Goal: Transaction & Acquisition: Purchase product/service

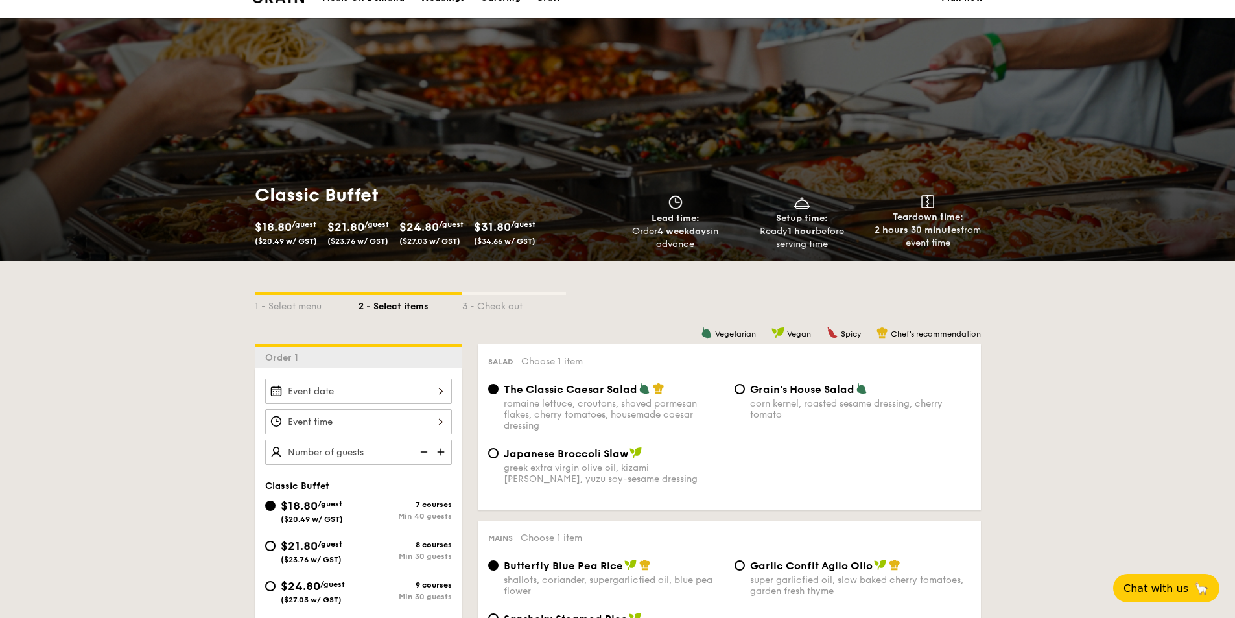
scroll to position [21, 0]
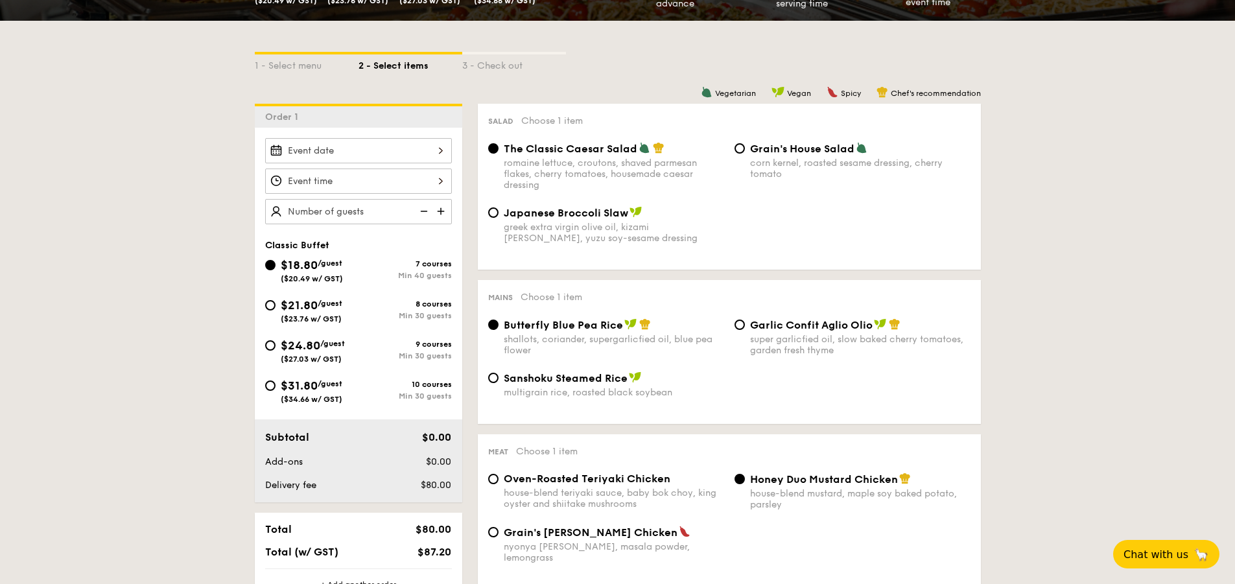
scroll to position [261, 0]
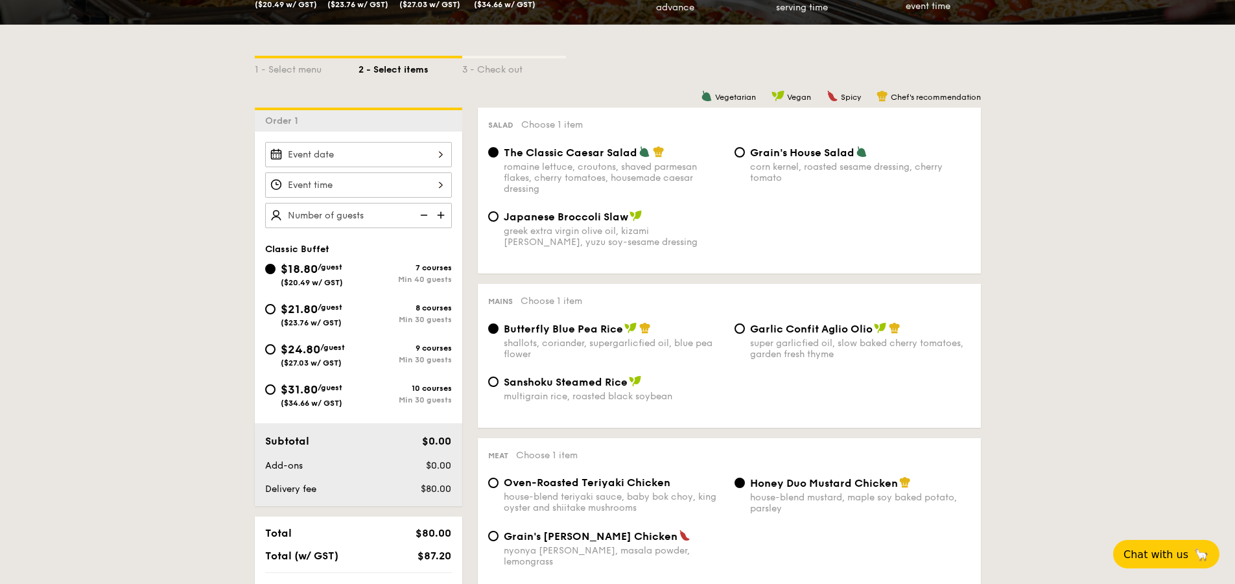
click at [548, 217] on span "Japanese Broccoli Slaw" at bounding box center [566, 217] width 124 height 12
click at [499, 217] on input "Japanese Broccoli Slaw greek extra virgin olive oil, kizami [PERSON_NAME], yuzu…" at bounding box center [493, 216] width 10 height 10
radio input "true"
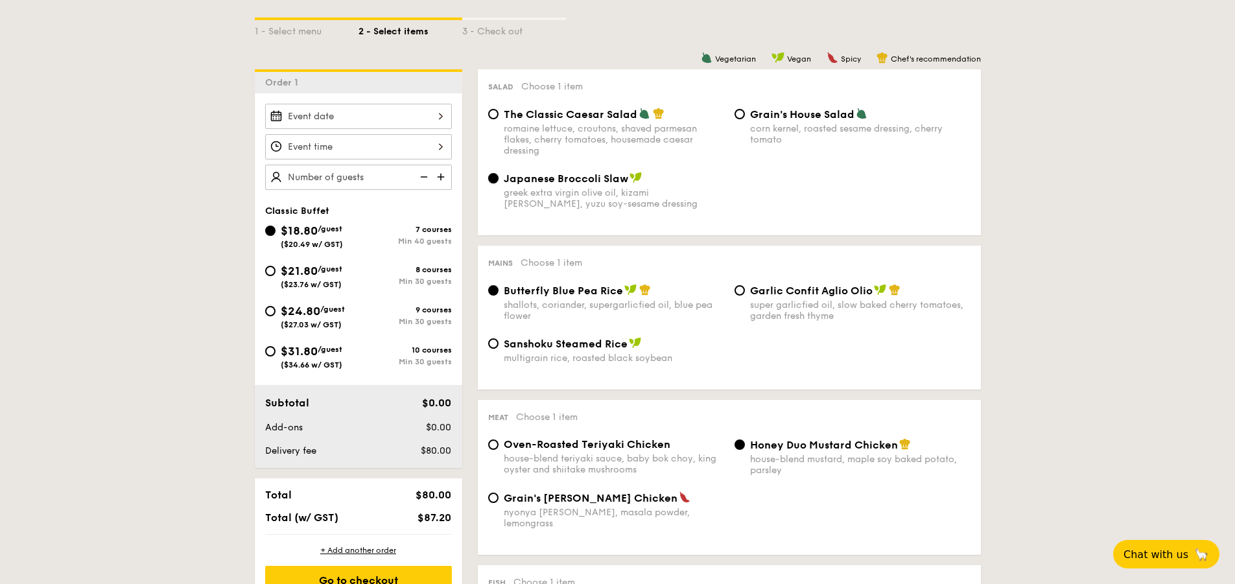
scroll to position [298, 0]
click at [812, 280] on div "Mains Choose 1 item Butterfly Blue Pea Rice shallots, coriander, supergarlicfie…" at bounding box center [729, 316] width 503 height 144
click at [723, 285] on div "Butterfly Blue Pea Rice" at bounding box center [614, 288] width 220 height 13
click at [499, 285] on input "Butterfly Blue Pea Rice shallots, coriander, supergarlicfied oil, blue pea flow…" at bounding box center [493, 288] width 10 height 10
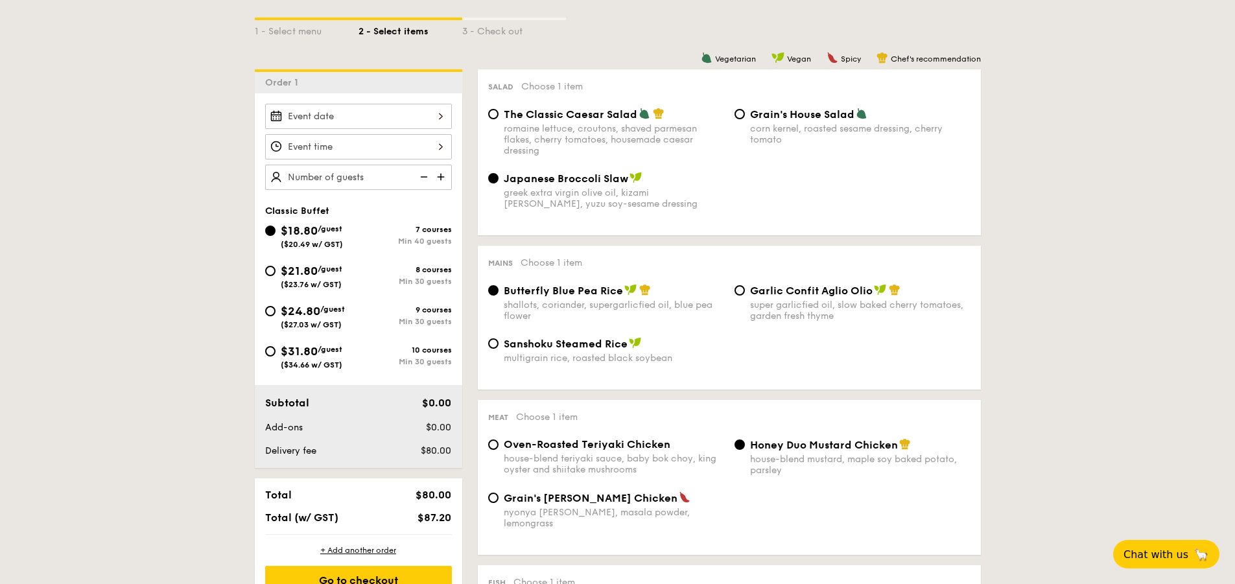
click at [758, 292] on span "Garlic Confit Aglio Olio" at bounding box center [811, 291] width 123 height 12
click at [745, 292] on input "Garlic Confit Aglio Olio super garlicfied oil, slow baked cherry tomatoes, gard…" at bounding box center [740, 290] width 10 height 10
radio input "true"
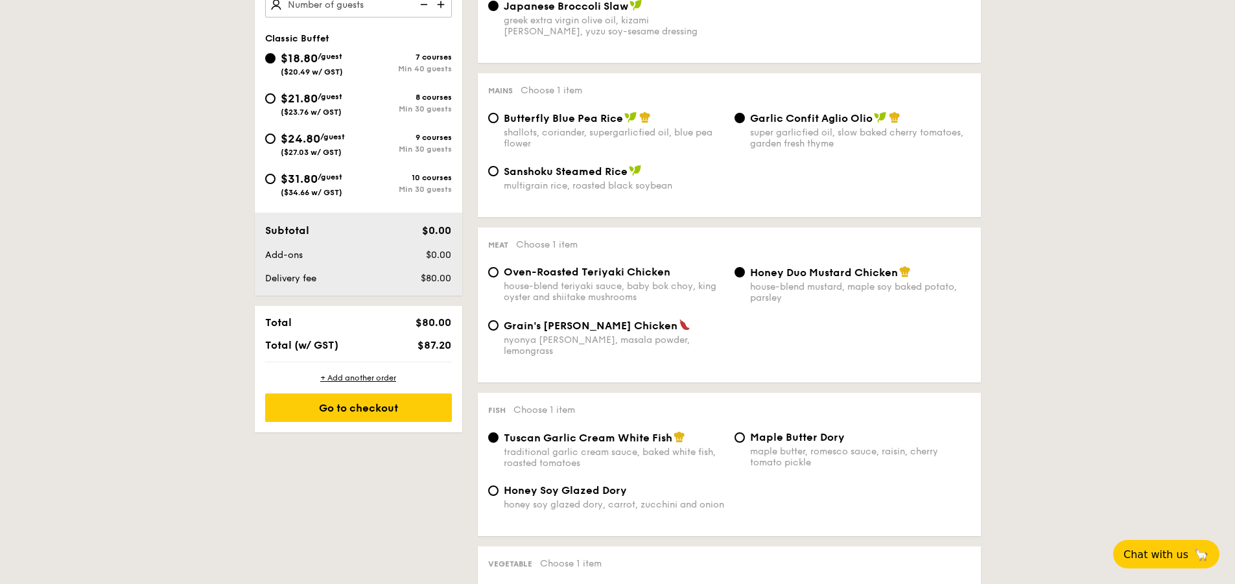
click at [840, 282] on div "Honey Duo Mustard Chicken house-blend mustard, maple soy baked potato, parsley" at bounding box center [860, 285] width 220 height 38
click at [745, 277] on input "Honey Duo Mustard Chicken house-blend mustard, maple soy baked potato, parsley" at bounding box center [740, 272] width 10 height 10
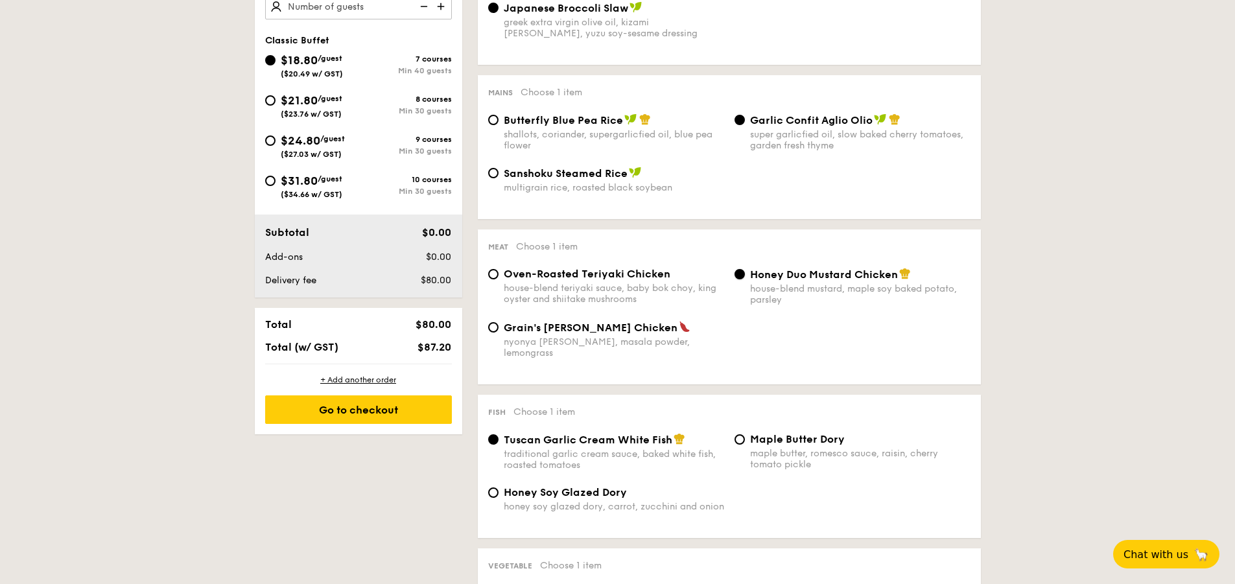
scroll to position [466, 0]
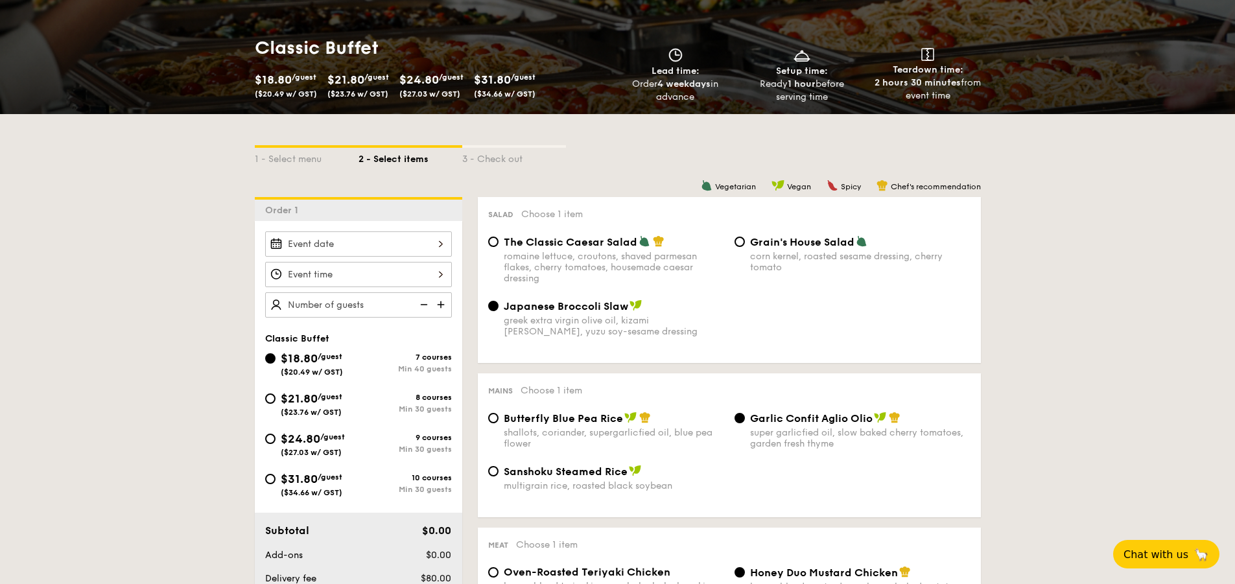
click at [923, 187] on span "Chef's recommendation" at bounding box center [936, 186] width 90 height 9
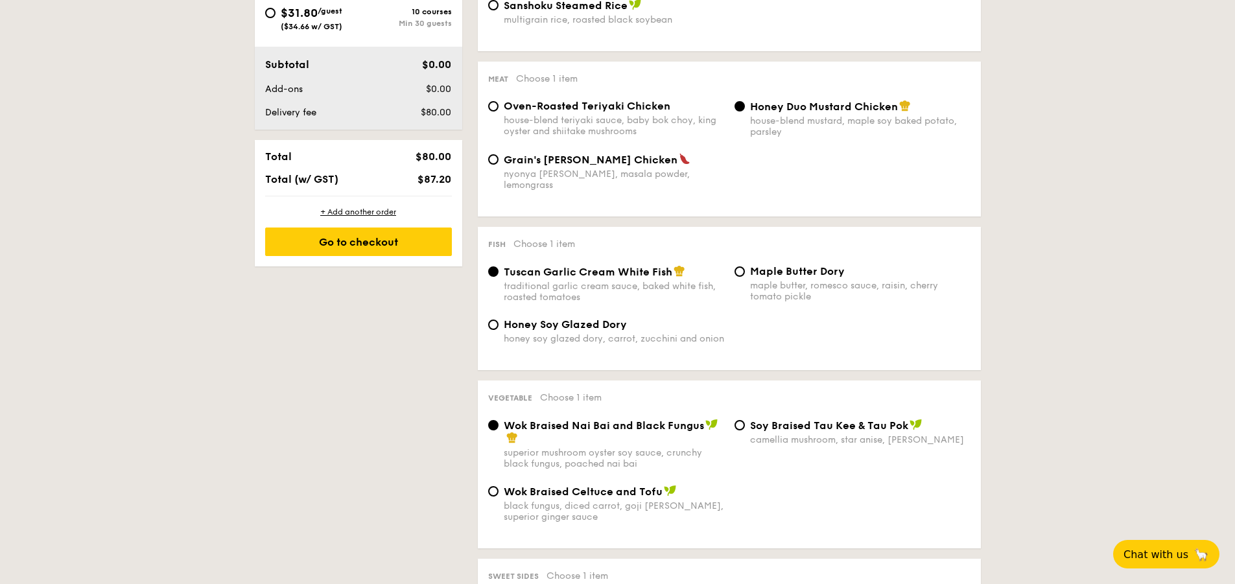
scroll to position [634, 0]
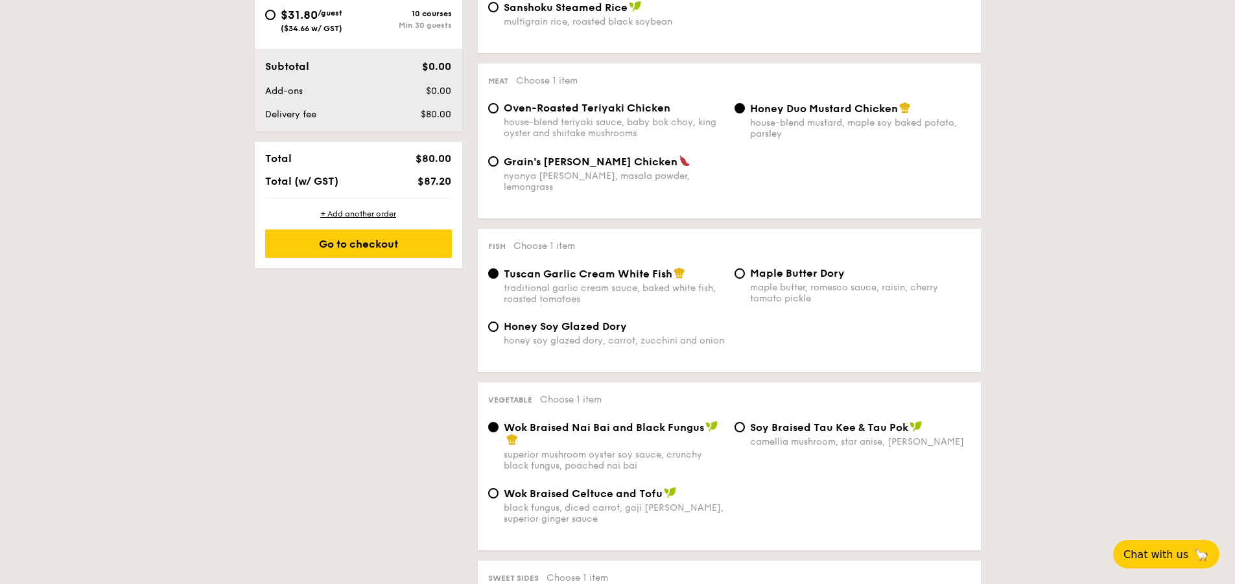
click at [835, 117] on div "Honey Duo Mustard Chicken house-blend mustard, maple soy baked potato, parsley" at bounding box center [860, 121] width 220 height 38
click at [745, 113] on input "Honey Duo Mustard Chicken house-blend mustard, maple soy baked potato, parsley" at bounding box center [740, 108] width 10 height 10
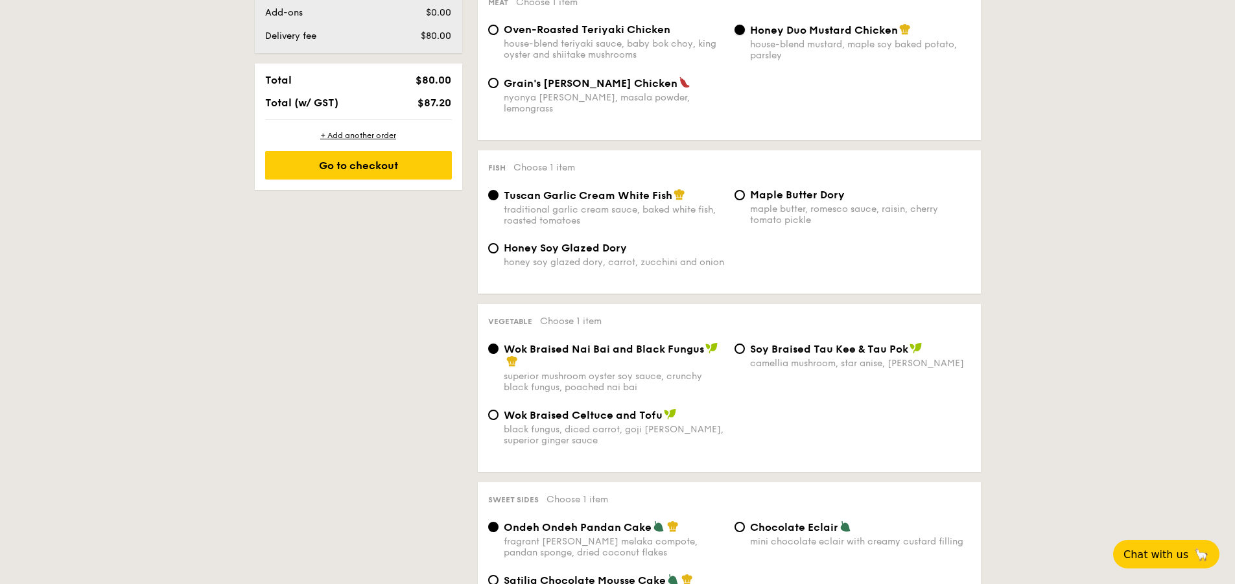
scroll to position [712, 0]
click at [597, 342] on span "Wok Braised Nai Bai and Black Fungus" at bounding box center [604, 348] width 200 height 12
click at [499, 343] on input "Wok Braised Nai Bai and Black Fungus superior mushroom oyster soy sauce, crunch…" at bounding box center [493, 348] width 10 height 10
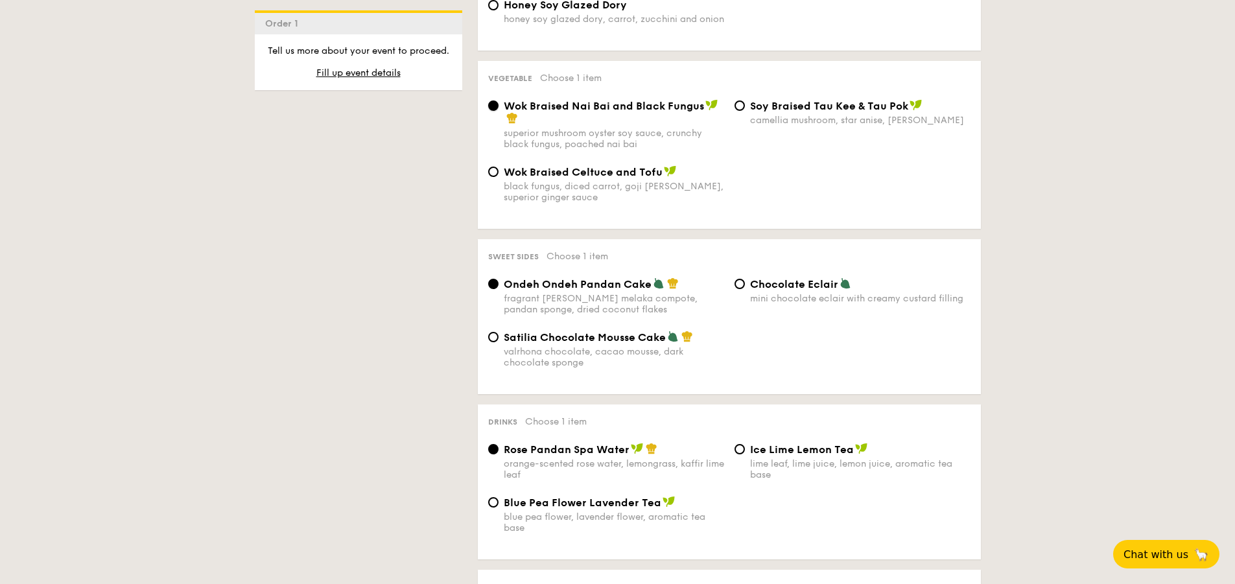
scroll to position [955, 0]
click at [646, 331] on span "Satilia Chocolate Mousse Cake" at bounding box center [585, 337] width 162 height 12
click at [499, 331] on input "Satilia Chocolate Mousse Cake valrhona chocolate, cacao mousse, dark chocolate …" at bounding box center [493, 336] width 10 height 10
radio input "true"
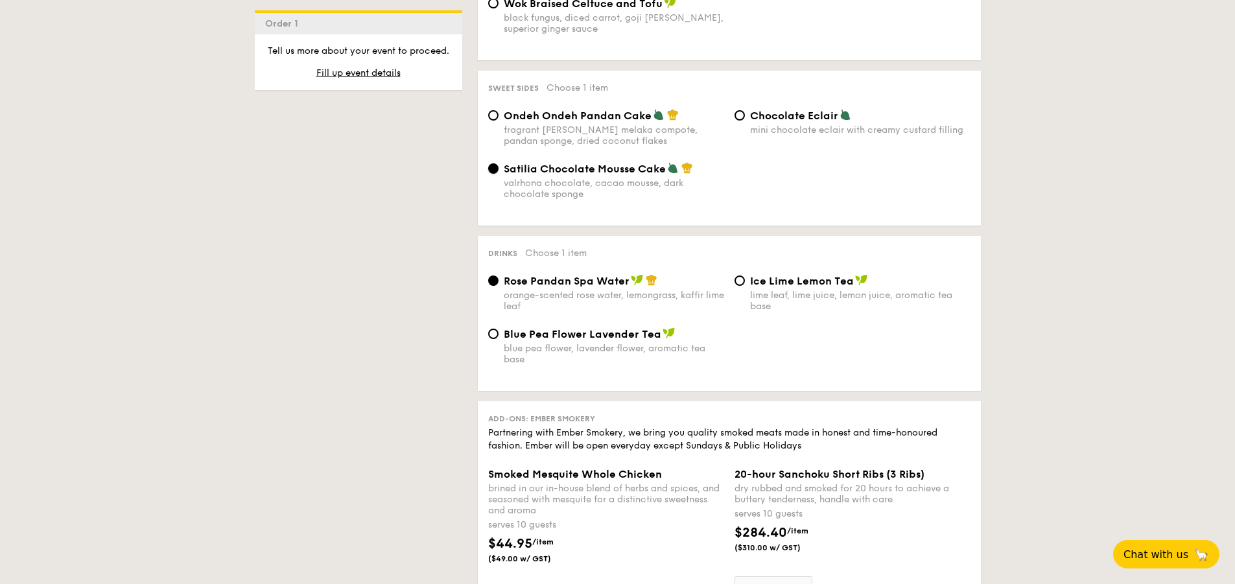
scroll to position [1124, 0]
click at [582, 342] on div "blue pea flower, lavender flower, aromatic tea base" at bounding box center [614, 353] width 220 height 22
click at [499, 331] on input "Blue Pea Flower Lavender Tea blue pea flower, lavender flower, aromatic tea base" at bounding box center [493, 333] width 10 height 10
radio input "true"
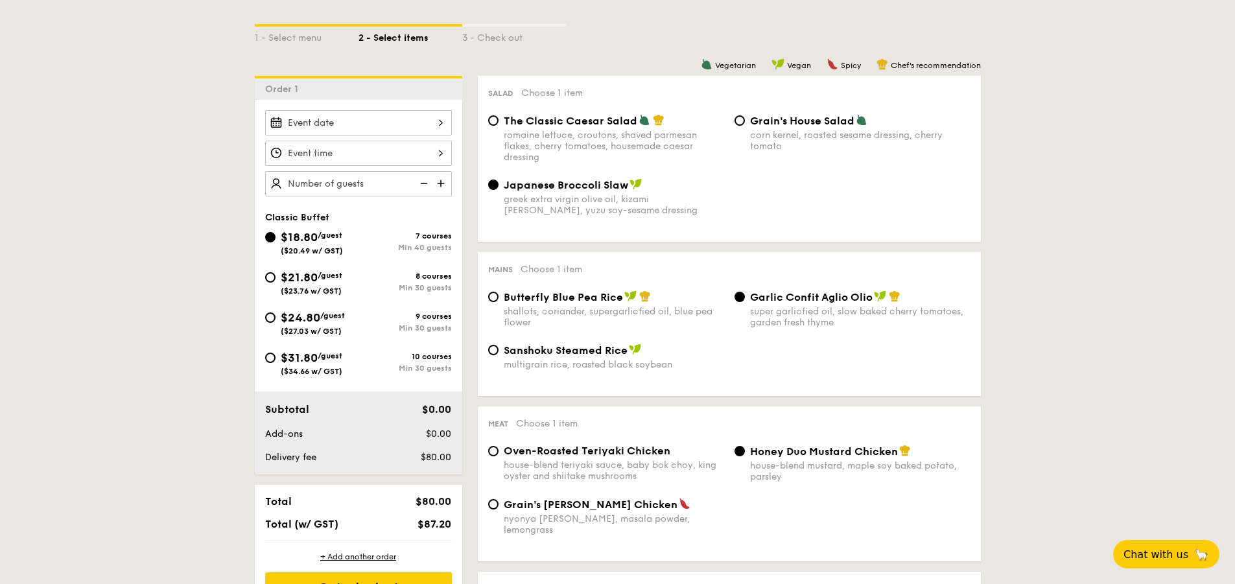
scroll to position [289, 0]
click at [288, 289] on span "($23.76 w/ GST)" at bounding box center [311, 291] width 61 height 9
click at [276, 283] on input "$21.80 /guest ($23.76 w/ GST) 8 courses Min 30 guests" at bounding box center [270, 278] width 10 height 10
radio input "true"
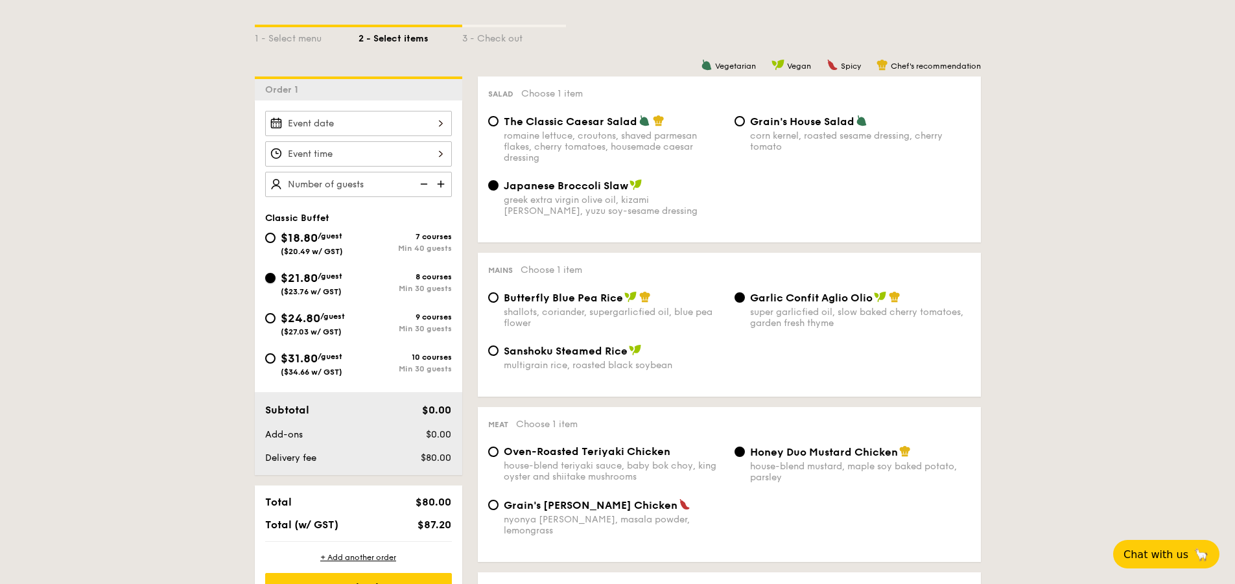
radio input "true"
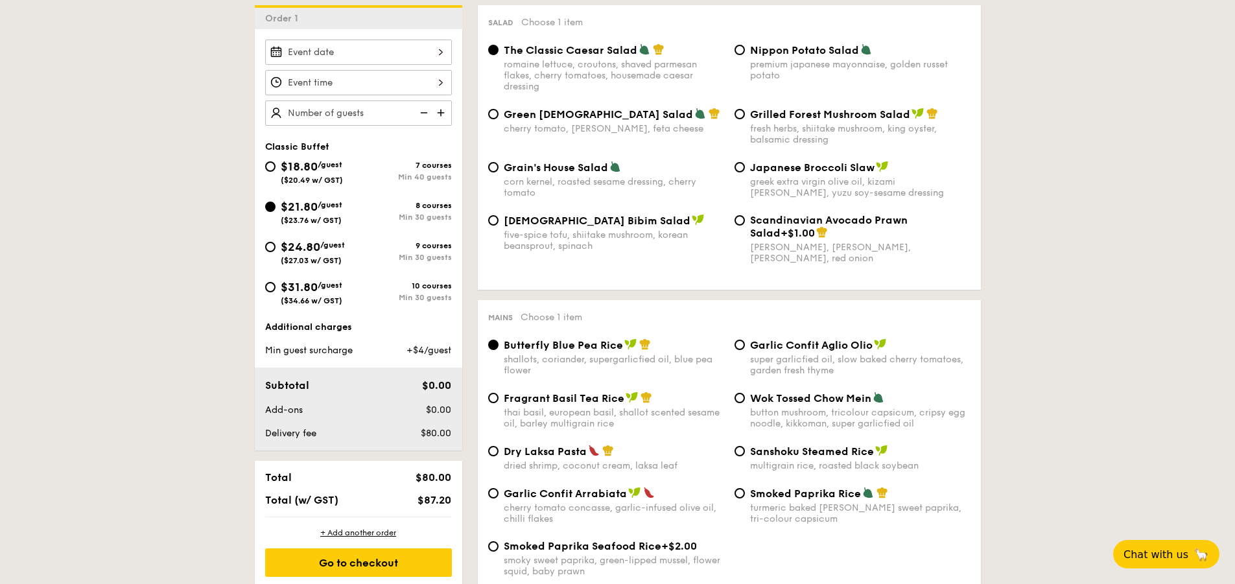
click at [858, 178] on div "greek extra virgin olive oil, kizami [PERSON_NAME], yuzu soy-sesame dressing" at bounding box center [860, 187] width 220 height 22
click at [745, 172] on input "Japanese Broccoli Slaw greek extra virgin olive oil, kizami [PERSON_NAME], yuzu…" at bounding box center [740, 167] width 10 height 10
radio input "true"
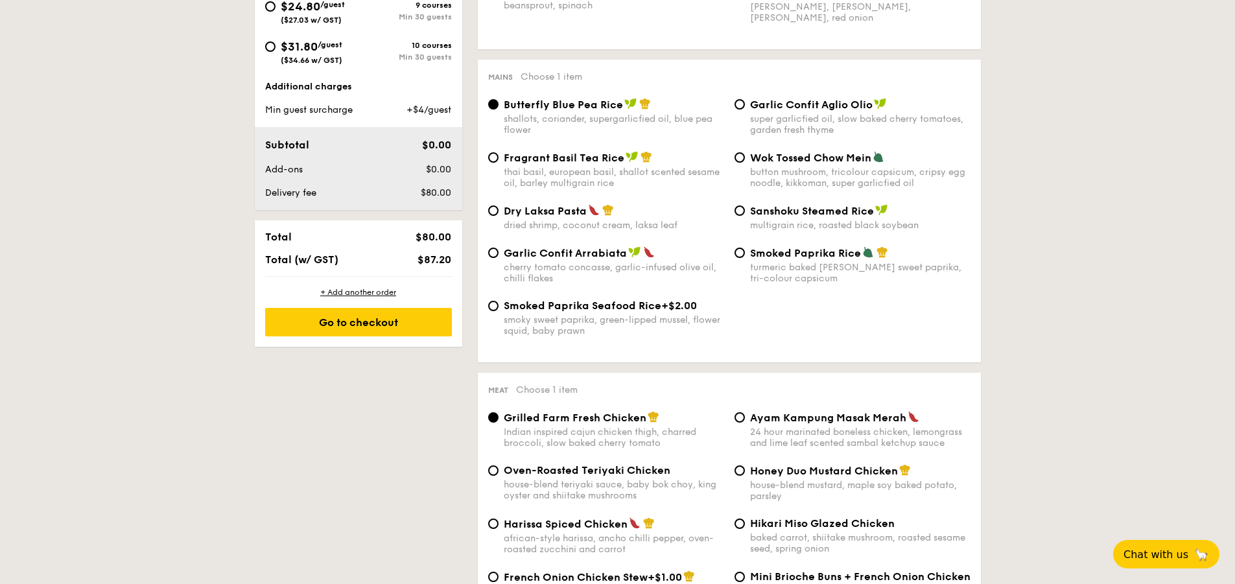
scroll to position [602, 0]
click at [849, 116] on div "super garlicfied oil, slow baked cherry tomatoes, garden fresh thyme" at bounding box center [860, 124] width 220 height 22
click at [745, 109] on input "Garlic Confit Aglio Olio super garlicfied oil, slow baked cherry tomatoes, gard…" at bounding box center [740, 104] width 10 height 10
radio input "true"
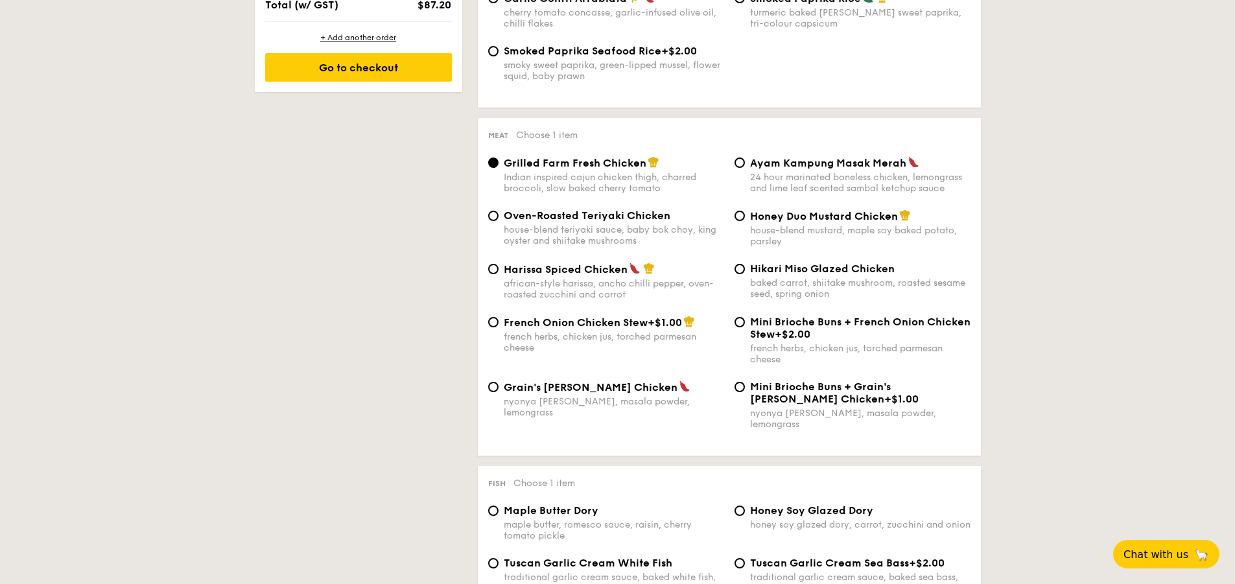
click at [864, 226] on div "house-blend mustard, maple soy baked potato, parsley" at bounding box center [860, 236] width 220 height 22
click at [745, 221] on input "Honey Duo Mustard Chicken house-blend mustard, maple soy baked potato, parsley" at bounding box center [740, 216] width 10 height 10
radio input "true"
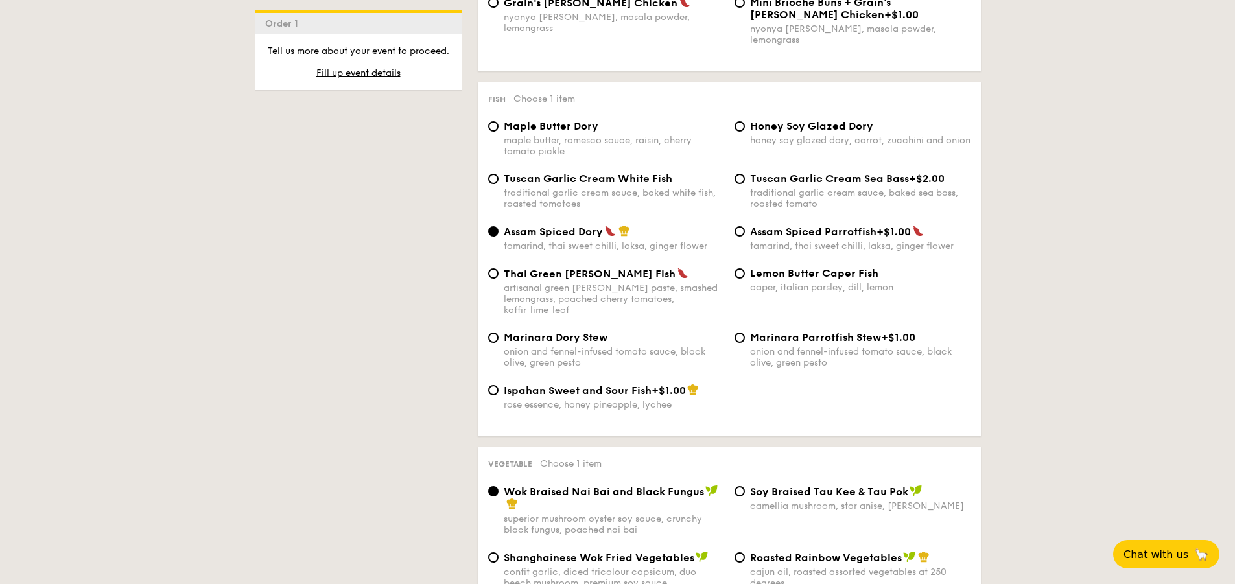
scroll to position [1242, 0]
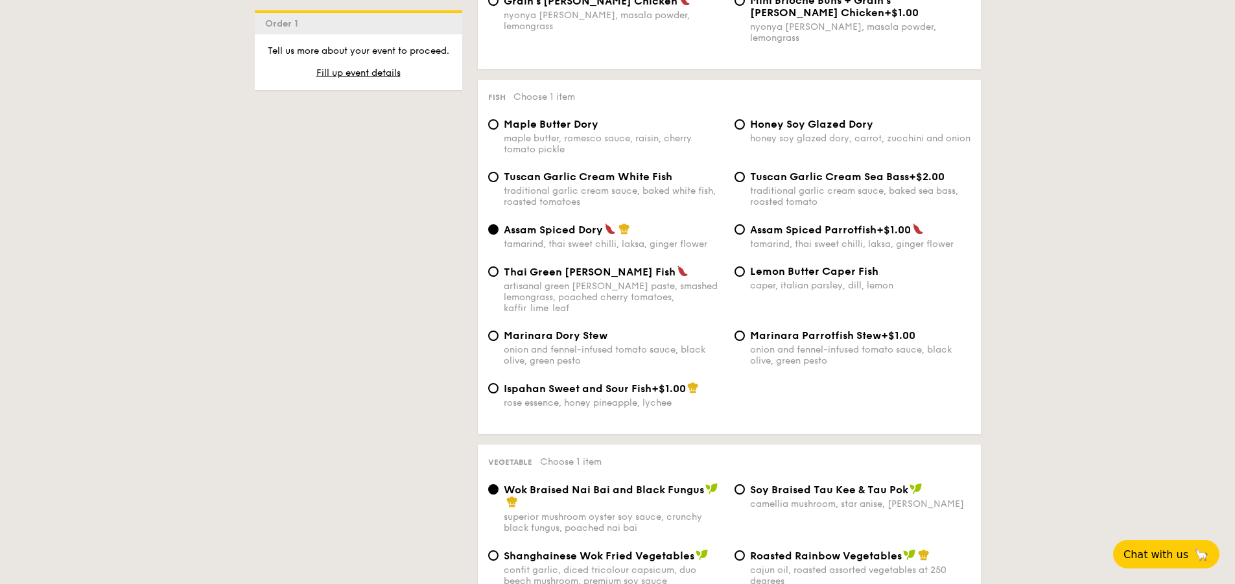
click at [779, 133] on div "honey soy glazed dory, carrot, zucchini and onion" at bounding box center [860, 138] width 220 height 11
click at [745, 123] on input "Honey Soy Glazed Dory honey soy glazed dory, carrot, zucchini and onion" at bounding box center [740, 124] width 10 height 10
radio input "true"
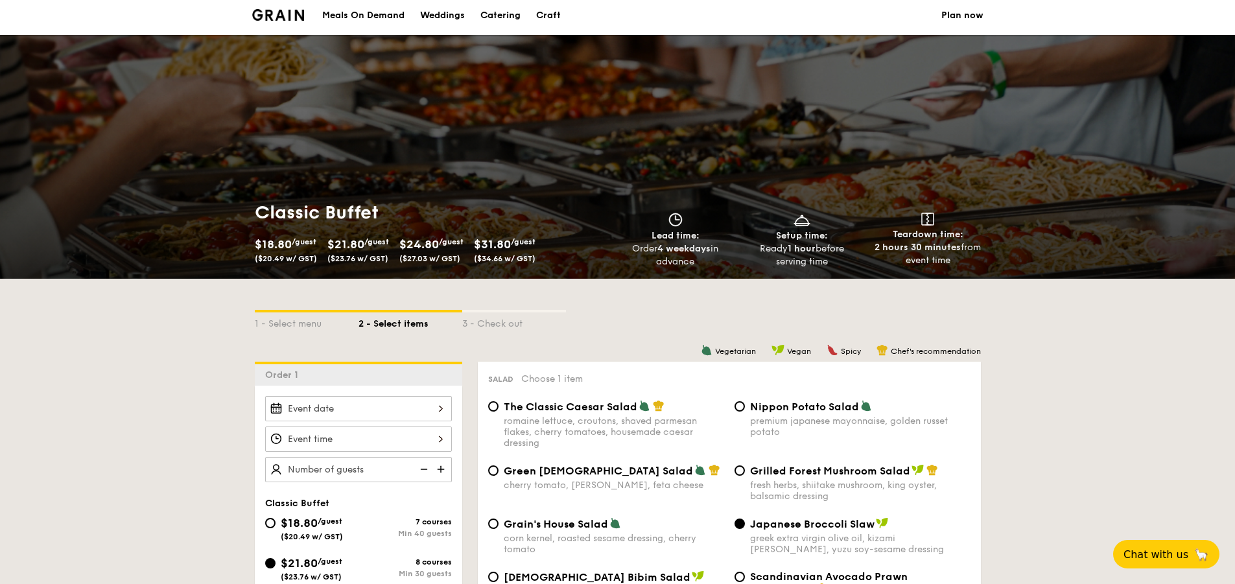
scroll to position [0, 0]
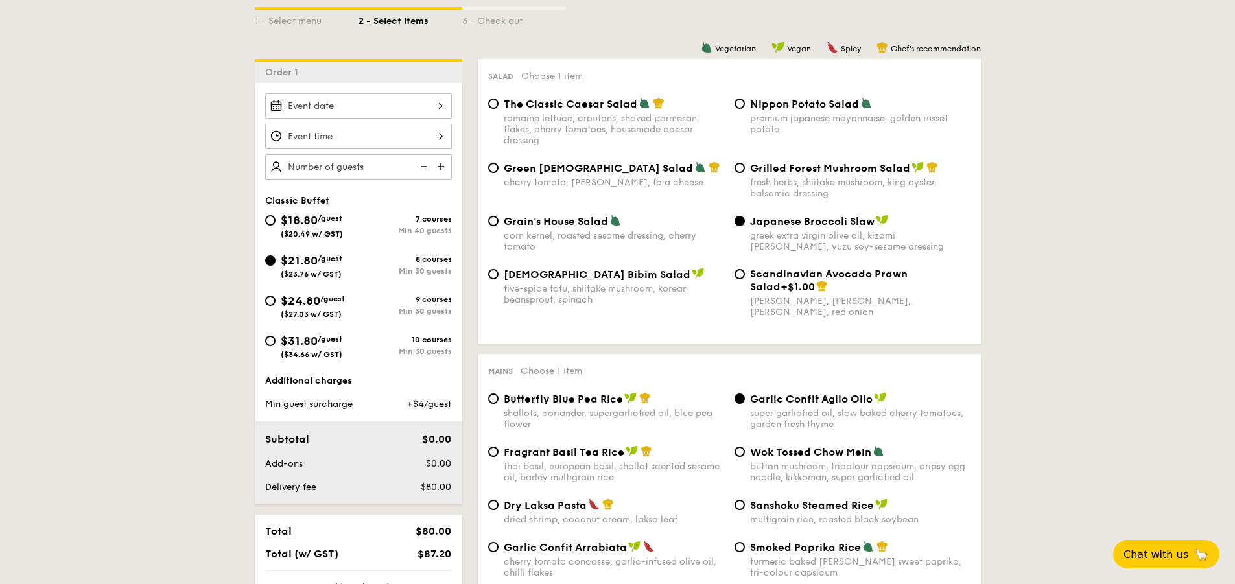
click at [308, 218] on span "$18.80" at bounding box center [299, 220] width 37 height 14
click at [276, 218] on input "$18.80 /guest ($20.49 w/ GST) 7 courses Min 40 guests" at bounding box center [270, 220] width 10 height 10
radio input "true"
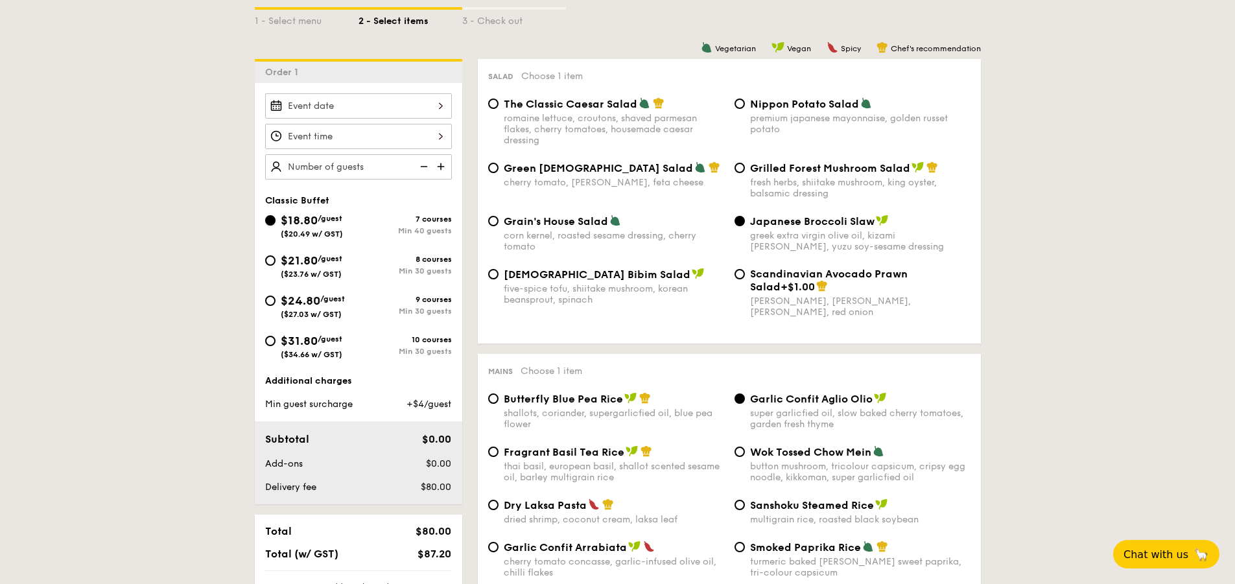
radio input "true"
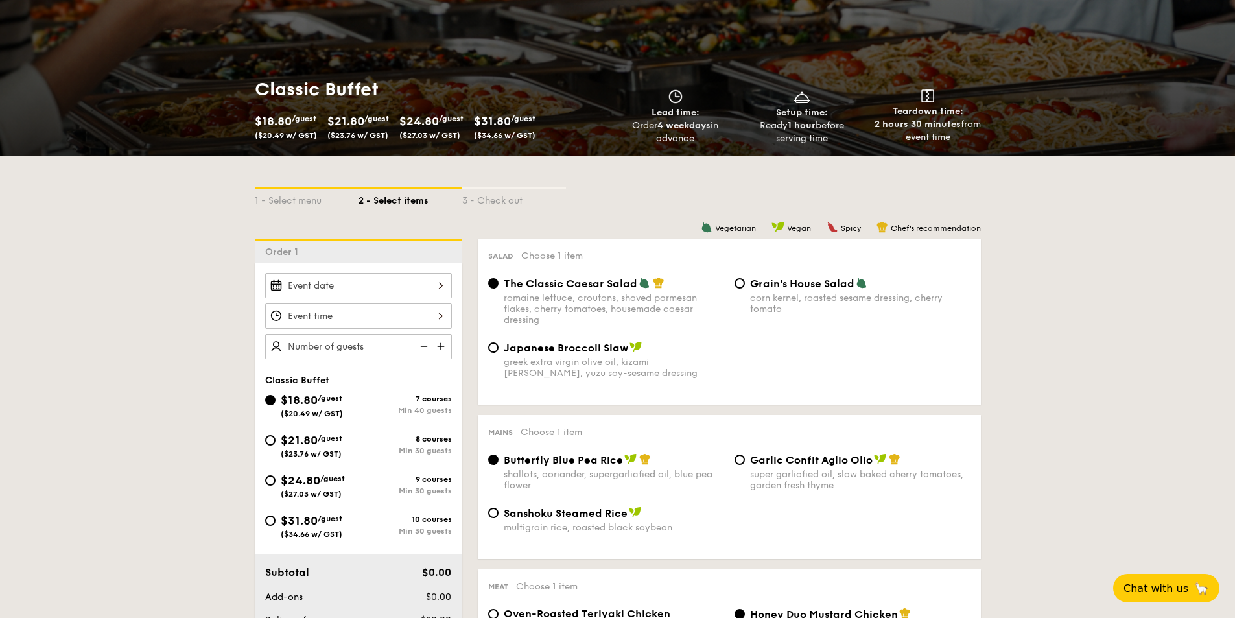
scroll to position [126, 0]
